Goal: Transaction & Acquisition: Download file/media

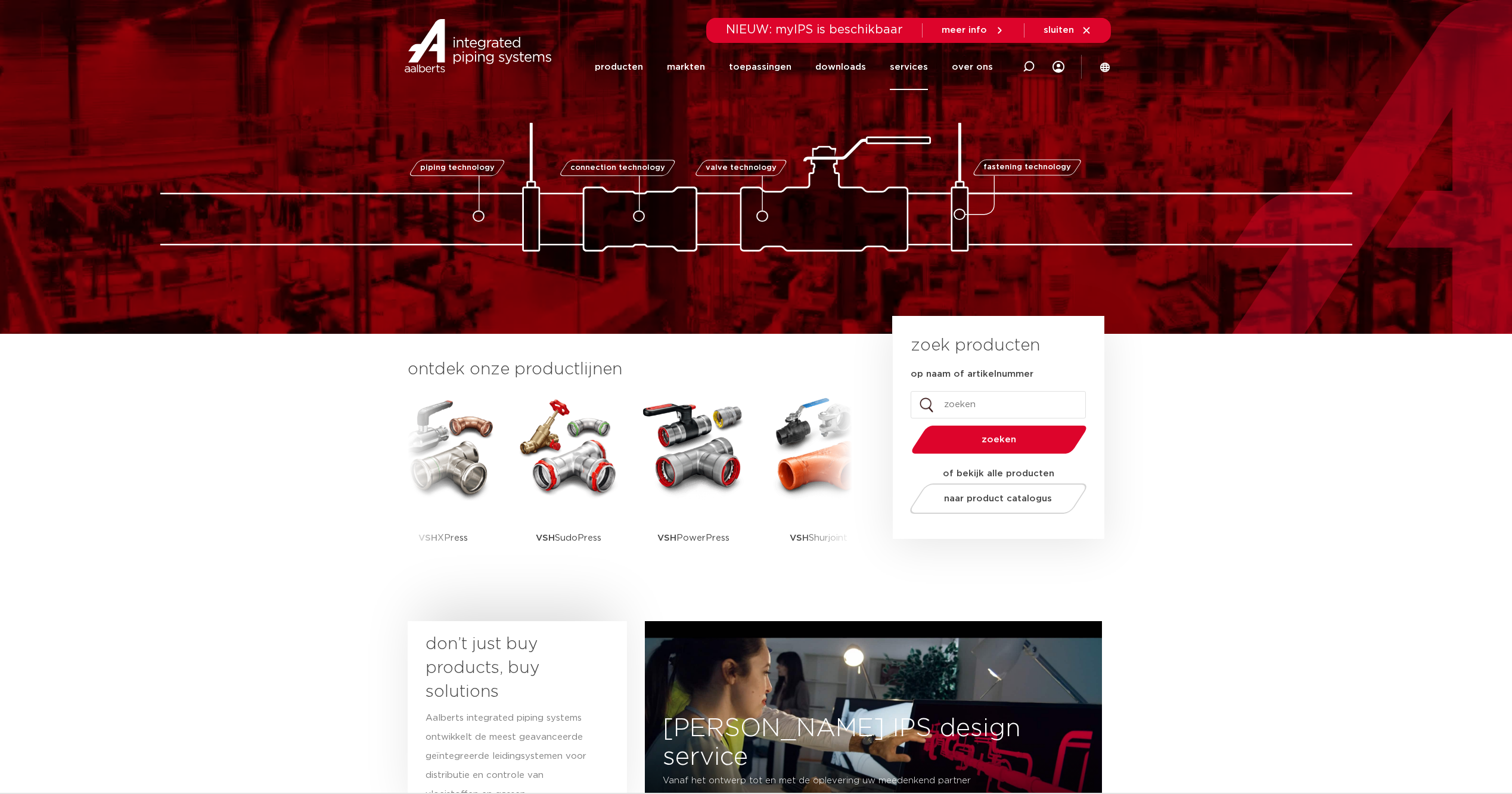
click at [915, 64] on link "services" at bounding box center [909, 66] width 38 height 46
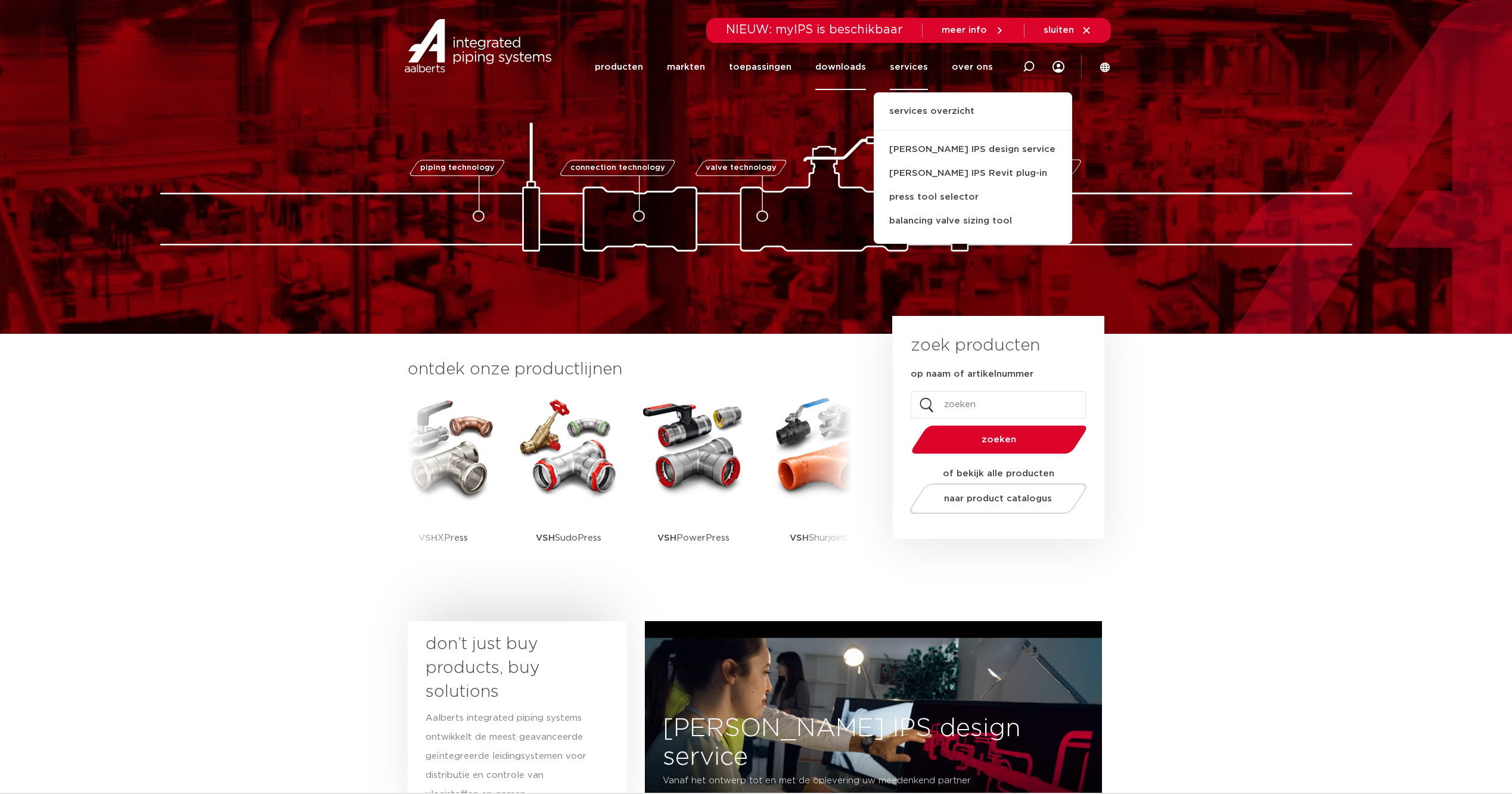
click at [859, 66] on link "downloads" at bounding box center [840, 66] width 51 height 46
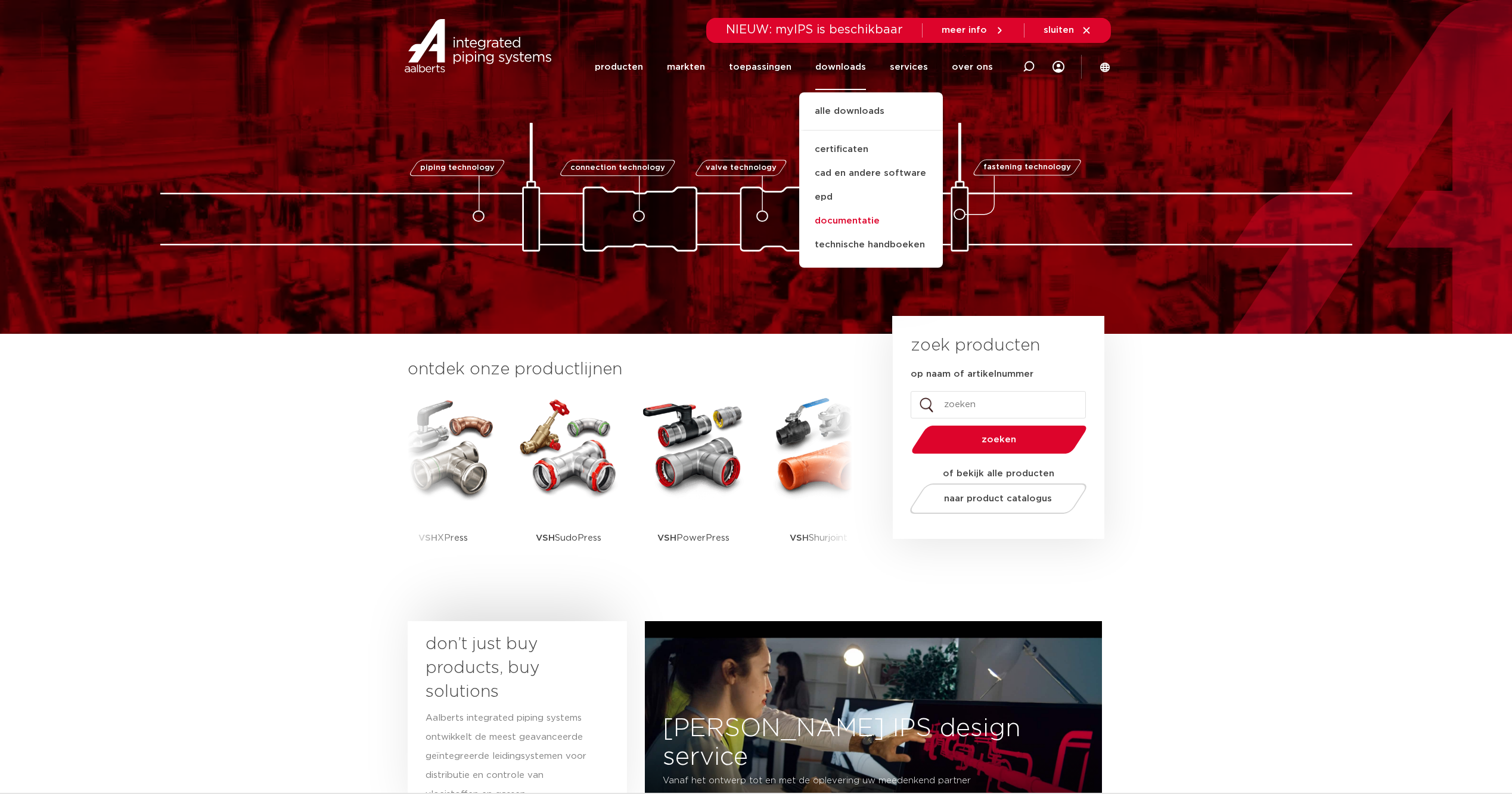
click at [855, 218] on link "documentatie" at bounding box center [871, 221] width 144 height 24
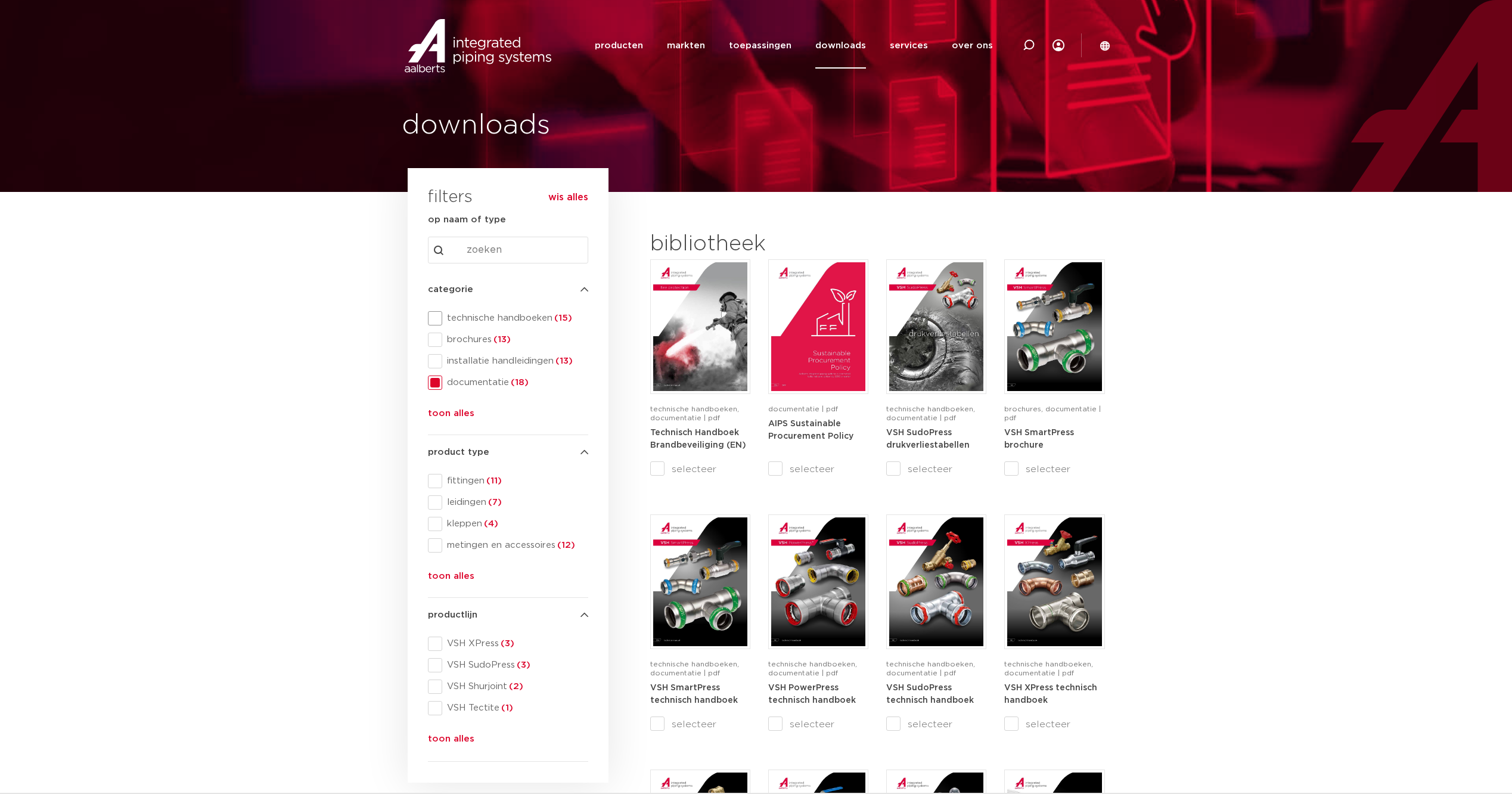
click at [436, 319] on span at bounding box center [435, 318] width 14 height 14
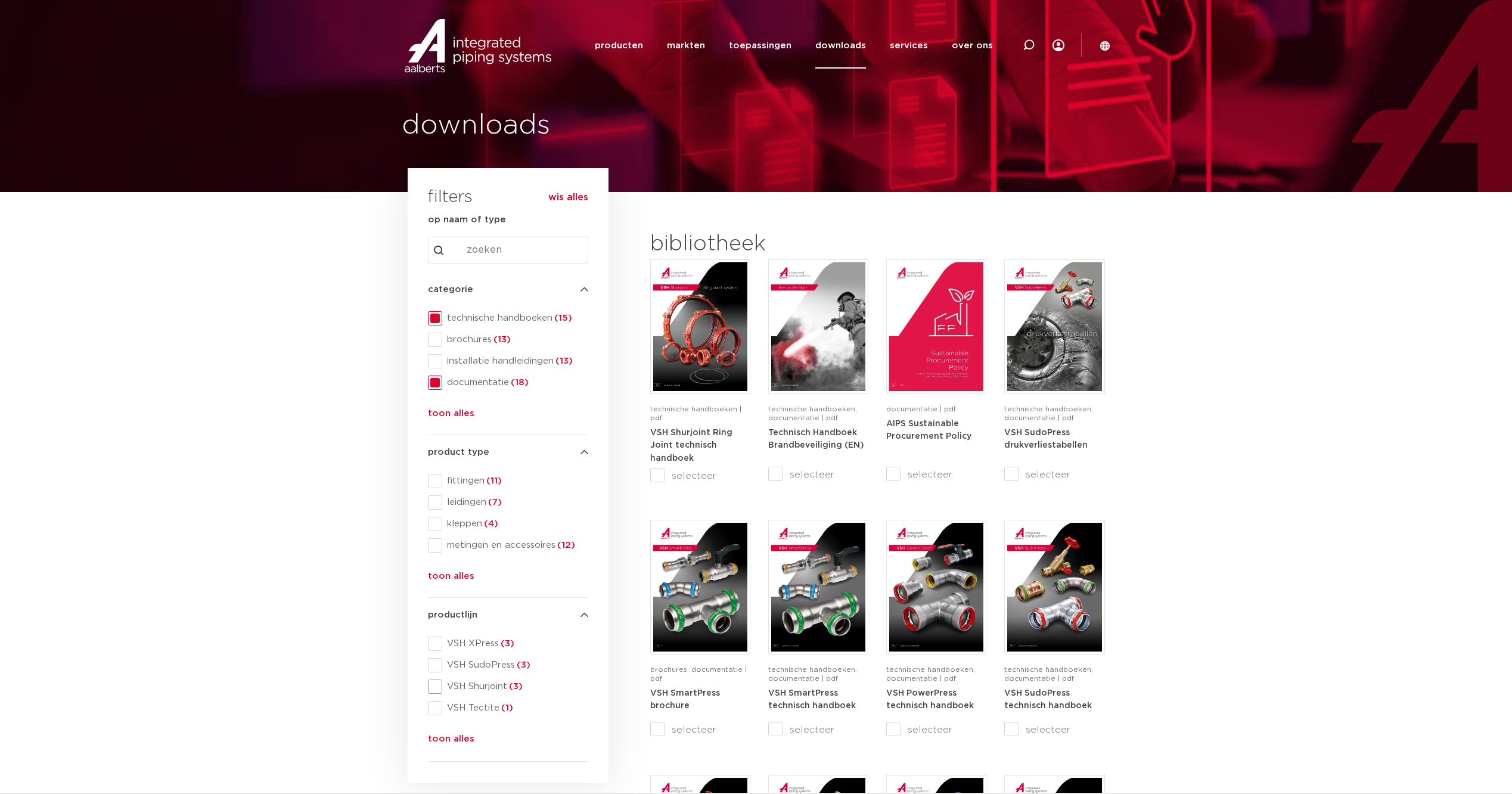
click at [438, 683] on span at bounding box center [435, 686] width 14 height 14
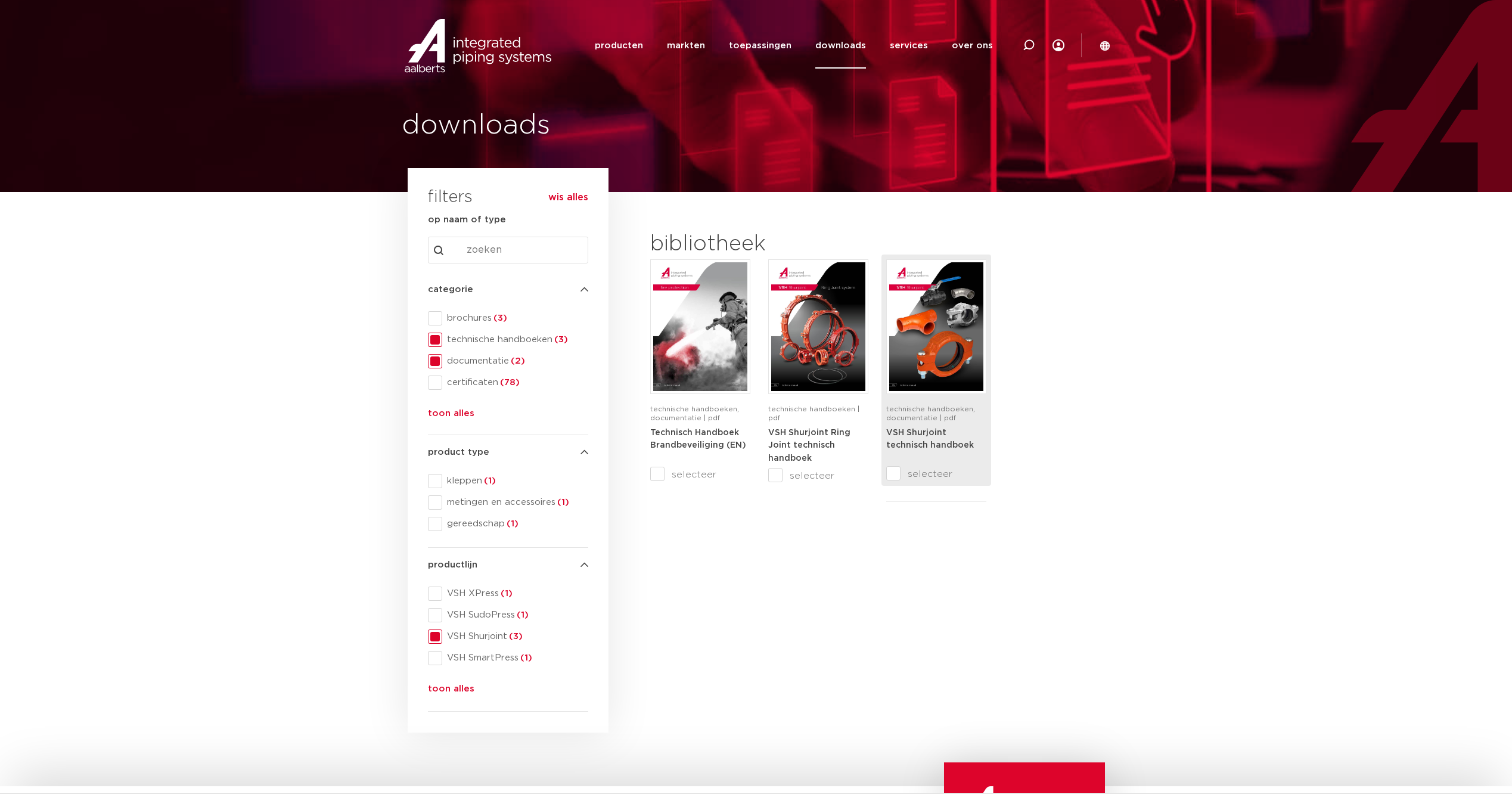
click at [974, 367] on img at bounding box center [936, 326] width 94 height 128
click at [1102, 43] on icon at bounding box center [1105, 46] width 10 height 10
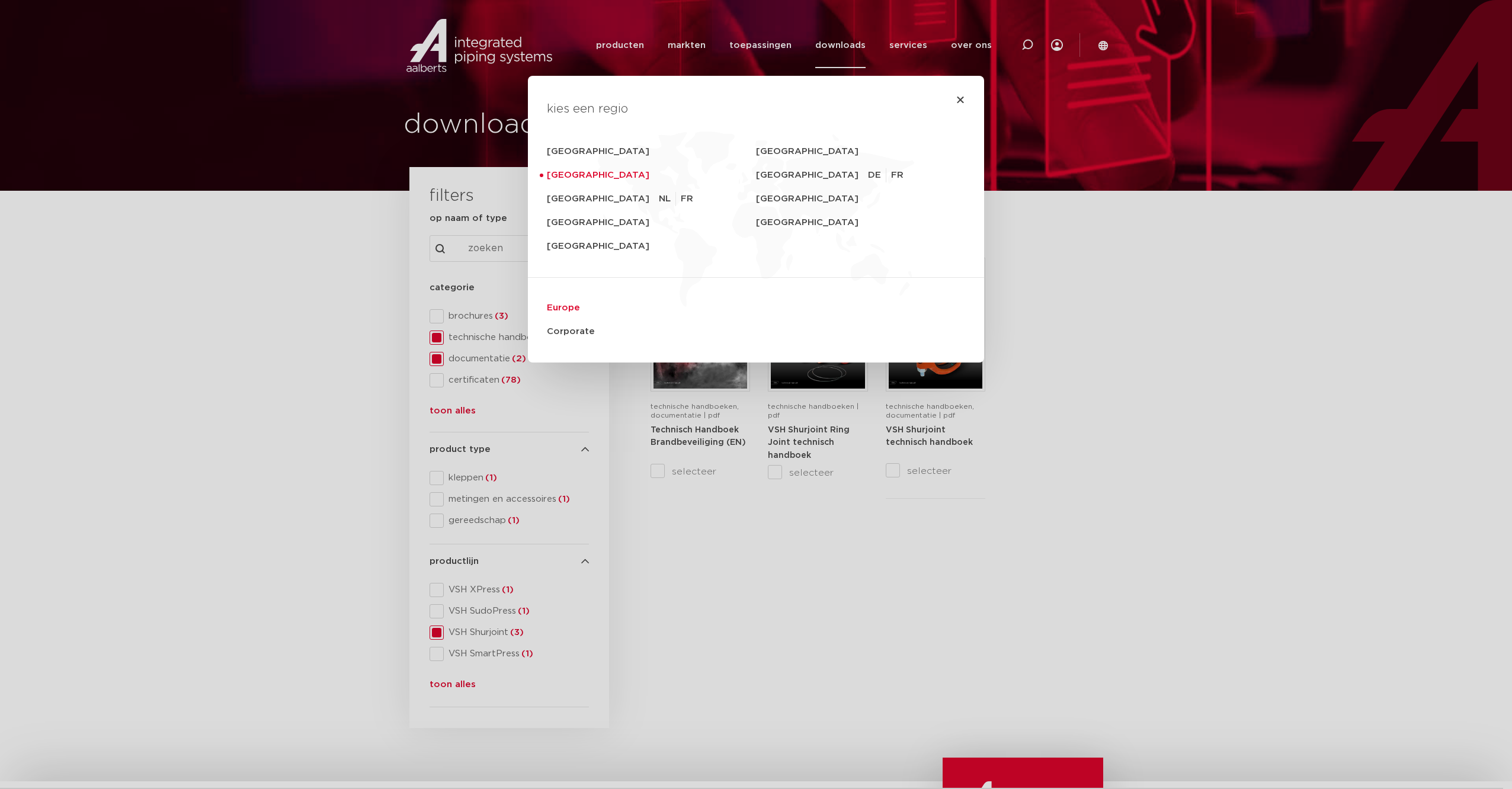
click at [559, 309] on link "Europe" at bounding box center [756, 307] width 418 height 24
